Goal: Find contact information: Find contact information

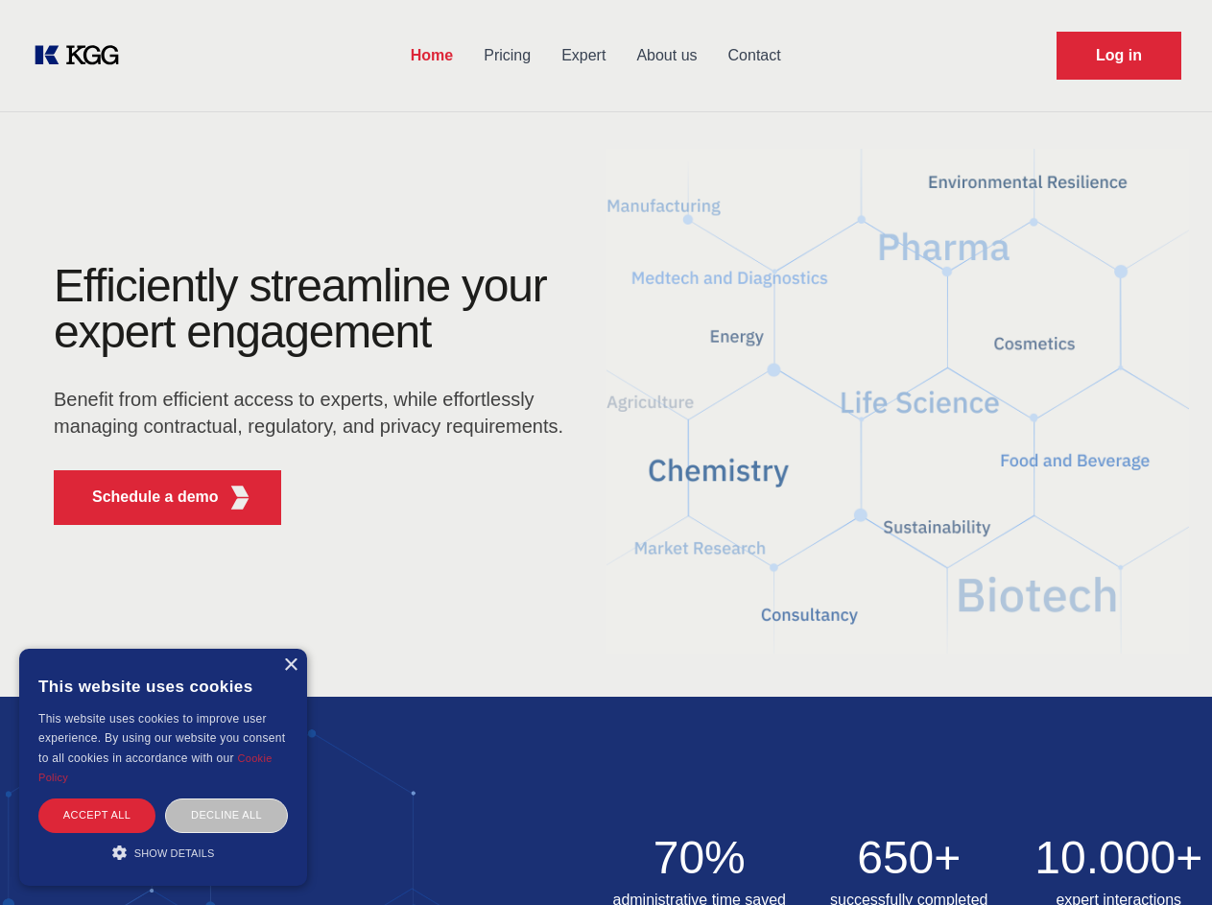
click at [606, 452] on div "Efficiently streamline your expert engagement Benefit from efficient access to …" at bounding box center [315, 401] width 584 height 277
click at [144, 497] on p "Schedule a demo" at bounding box center [155, 497] width 127 height 23
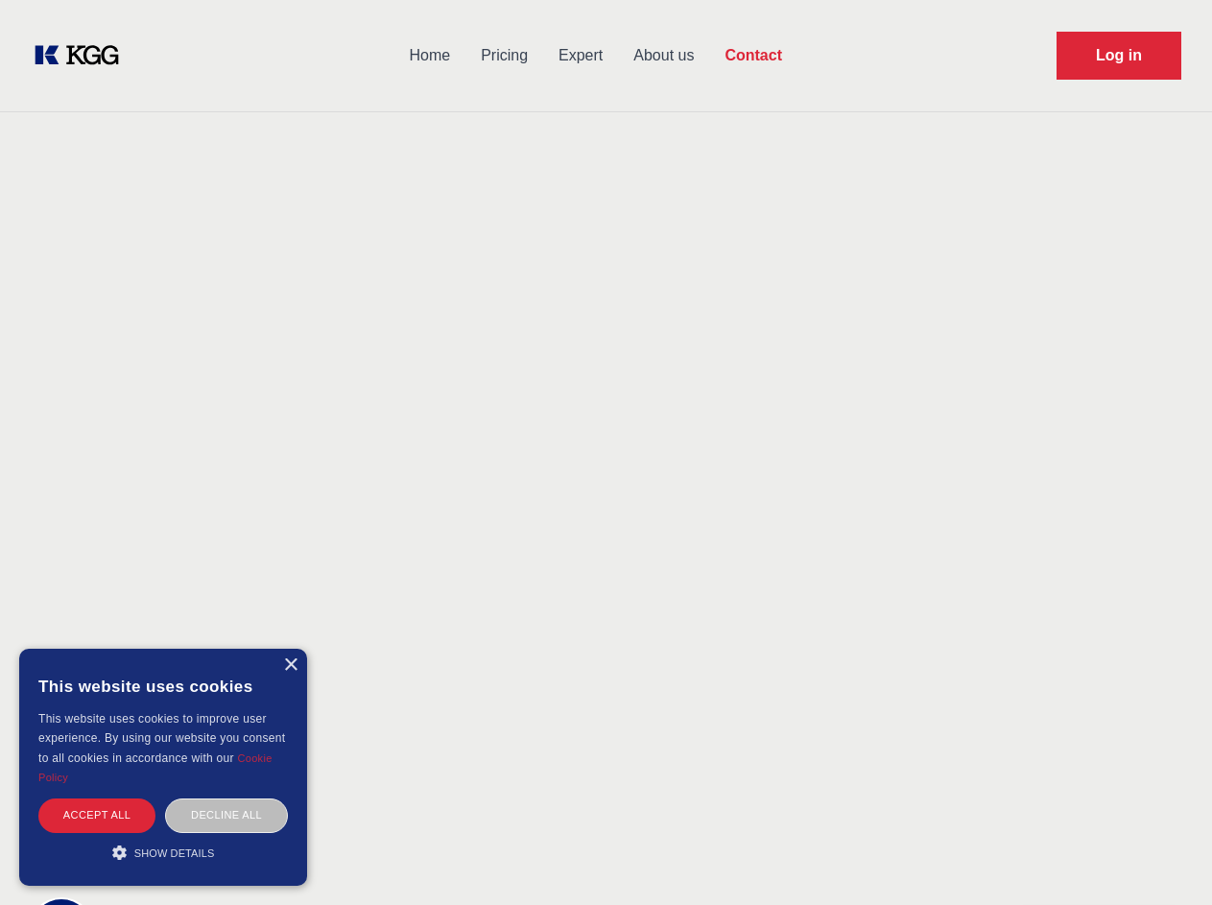
click at [290, 665] on div "× This website uses cookies This website uses cookies to improve user experienc…" at bounding box center [163, 767] width 288 height 237
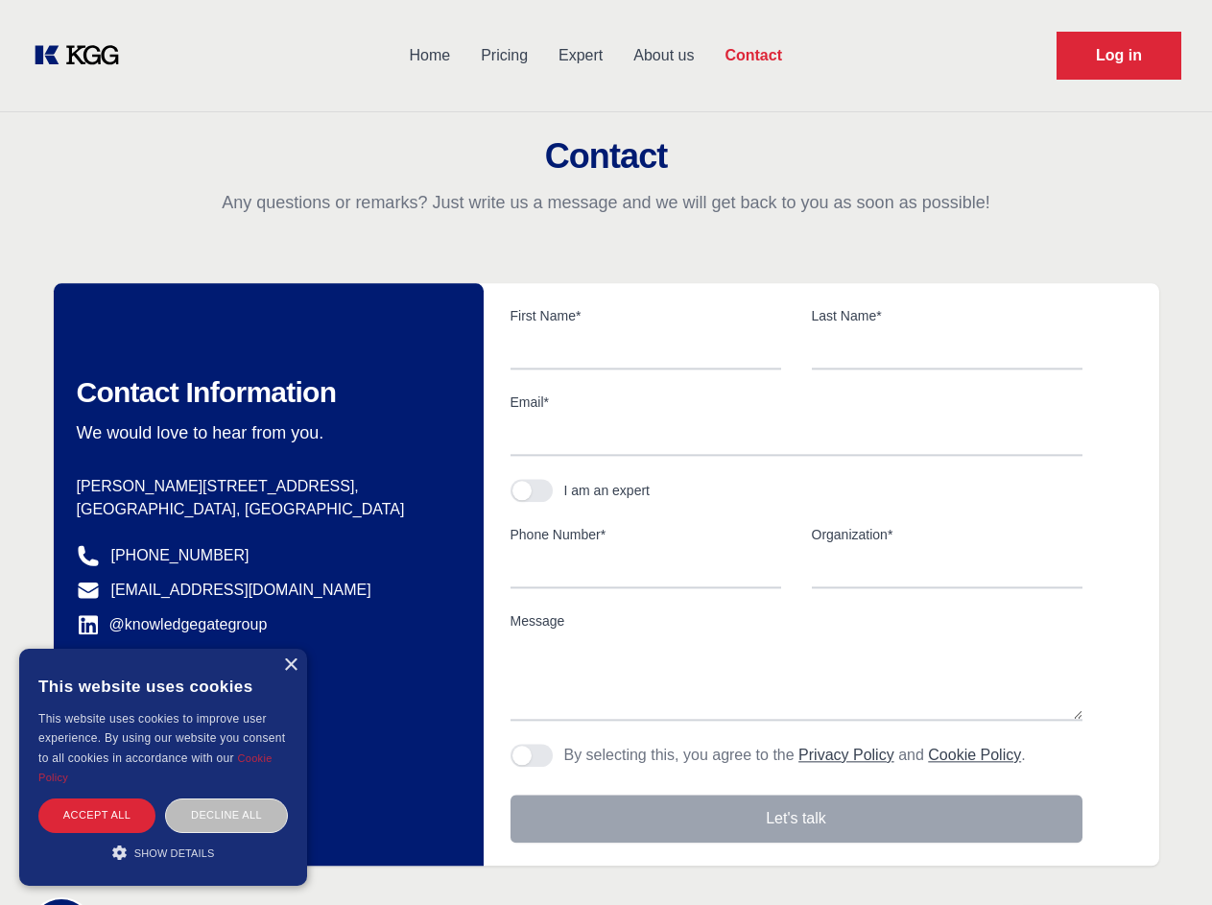
click at [97, 815] on div "Accept all" at bounding box center [96, 816] width 117 height 34
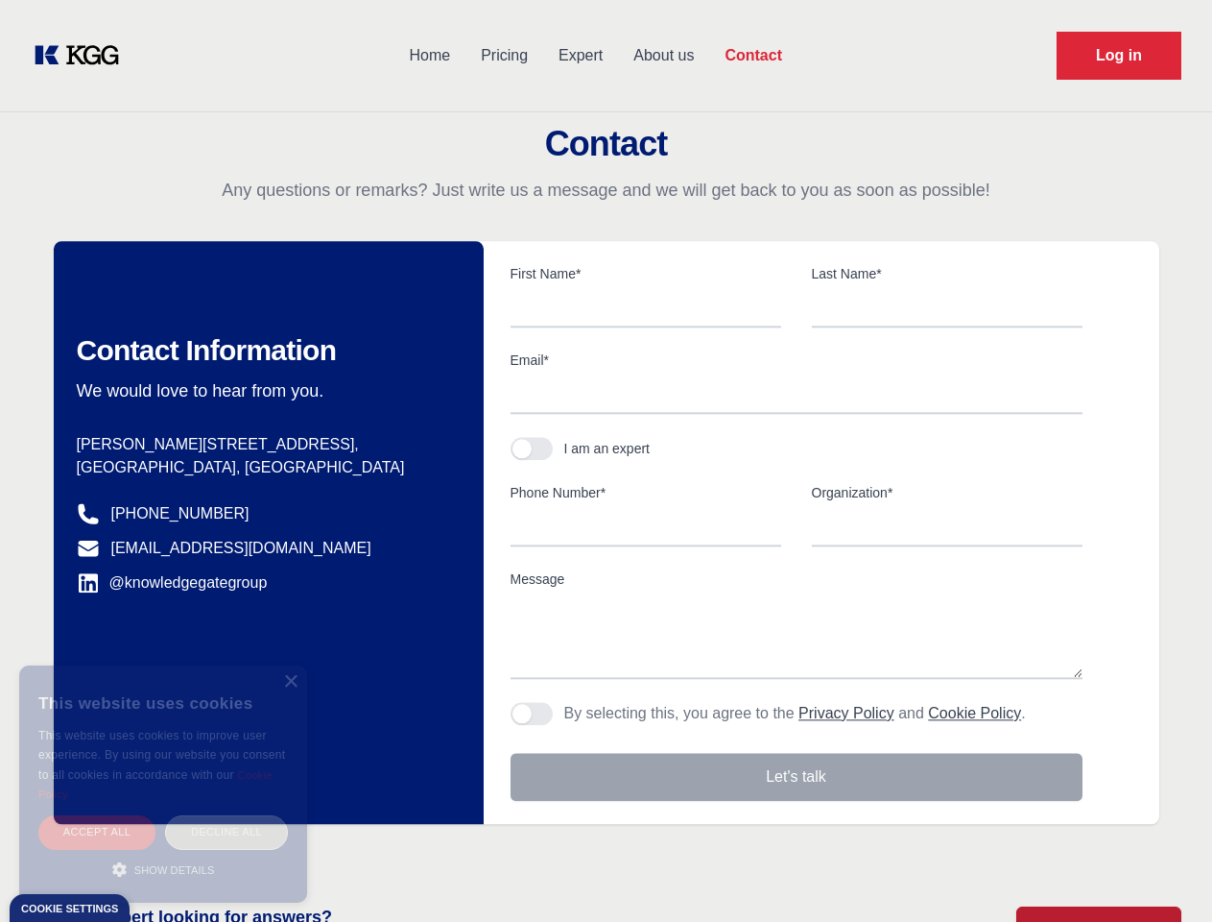
click at [227, 815] on div "Decline all" at bounding box center [226, 832] width 123 height 34
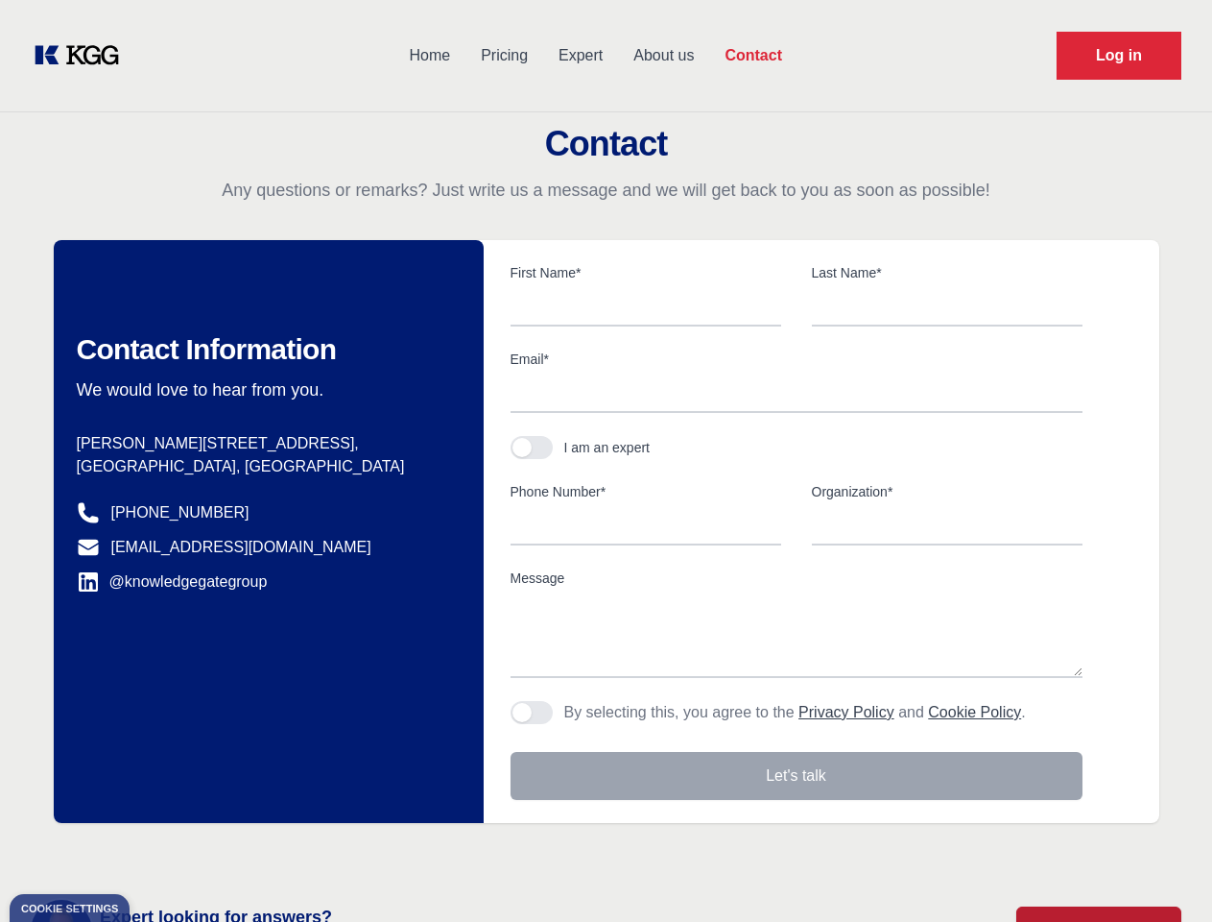
click at [163, 852] on main "Contact Any questions or remarks? Just write us a message and we will get back …" at bounding box center [606, 499] width 1212 height 999
